Goal: Information Seeking & Learning: Learn about a topic

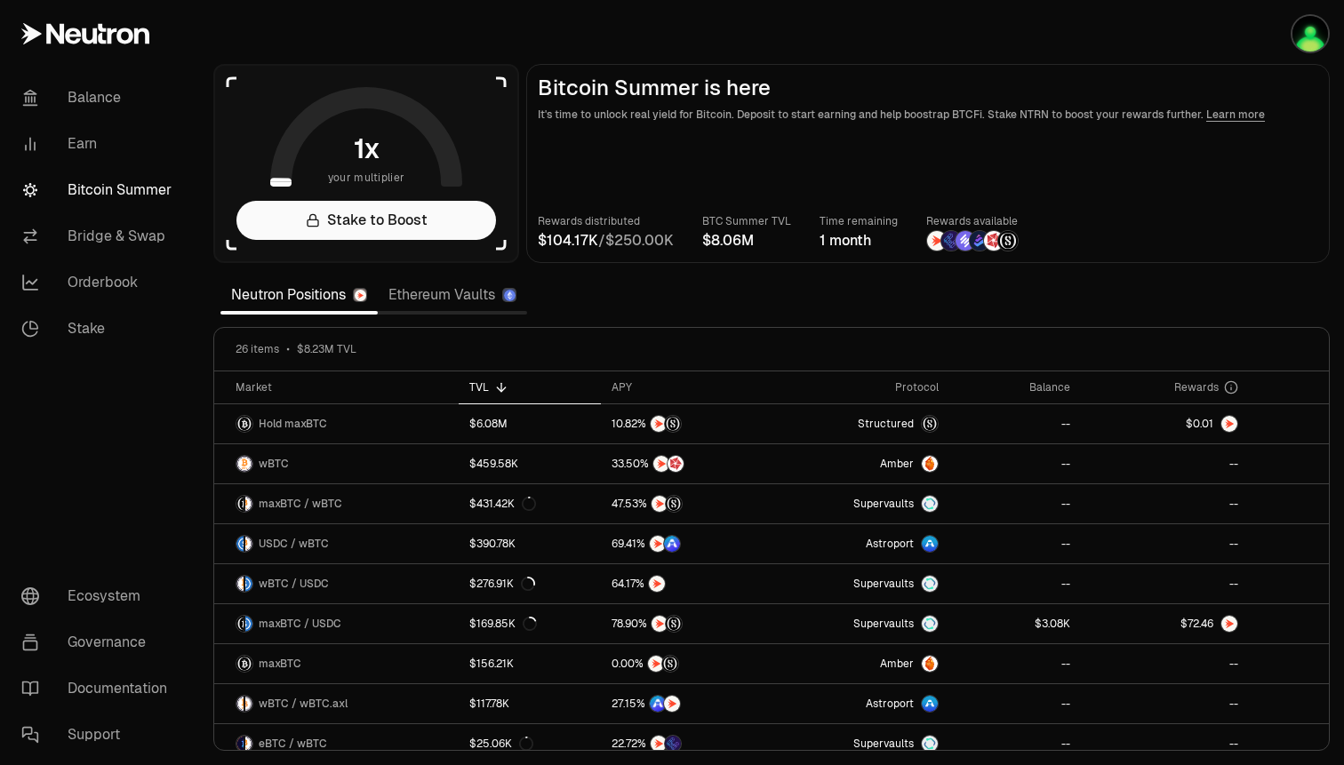
click at [483, 306] on link "Ethereum Vaults" at bounding box center [452, 295] width 149 height 36
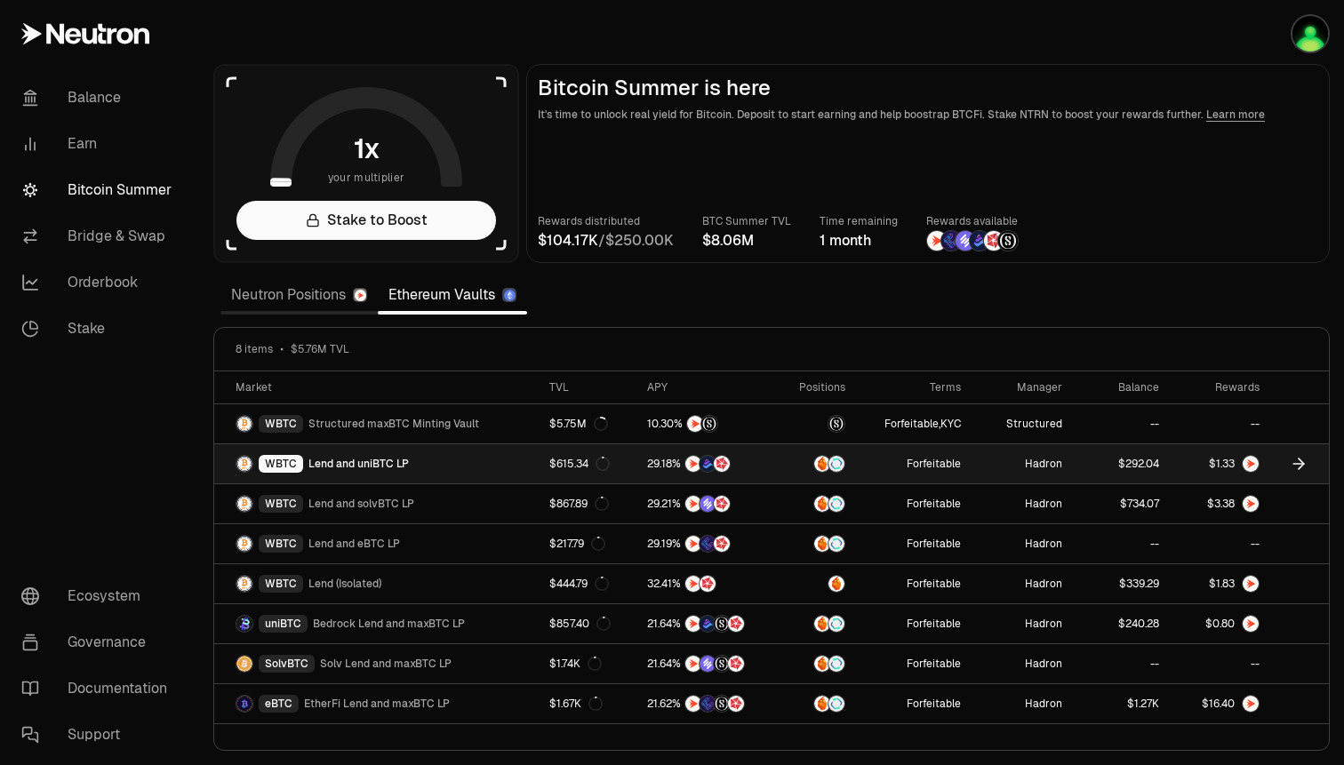
click at [1301, 464] on icon at bounding box center [1298, 464] width 11 height 0
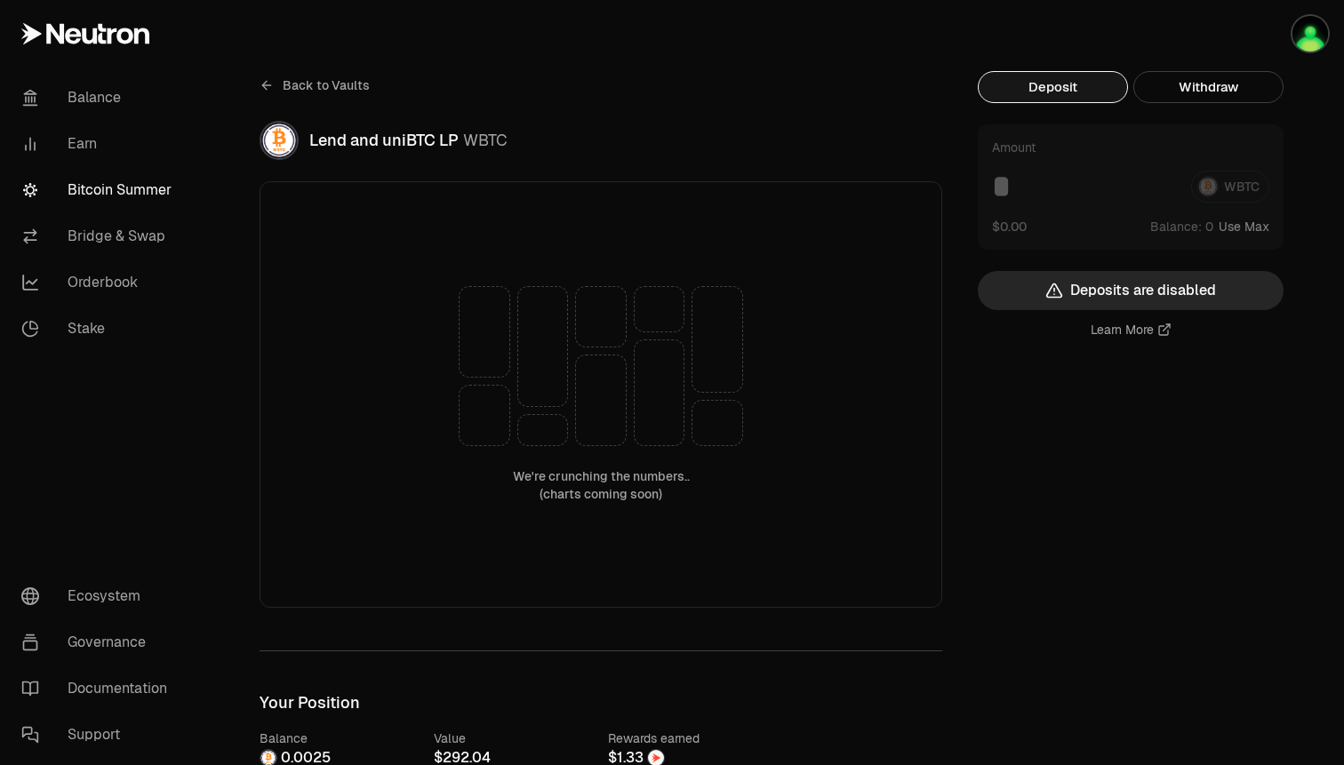
click at [312, 85] on span "Back to Vaults" at bounding box center [326, 85] width 87 height 18
